Goal: Information Seeking & Learning: Learn about a topic

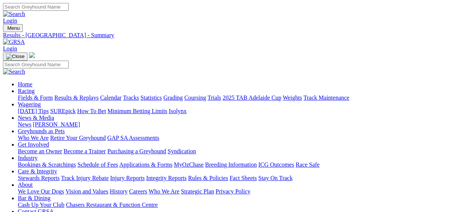
click at [34, 94] on link "Fields & Form" at bounding box center [35, 97] width 35 height 6
